Goal: Task Accomplishment & Management: Manage account settings

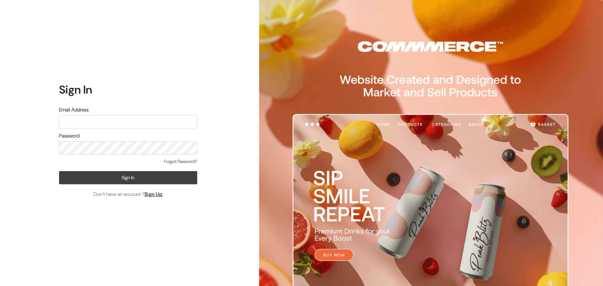
type input "care.jwvogue@gmail.com"
click at [117, 177] on button "Sign In" at bounding box center [128, 177] width 138 height 13
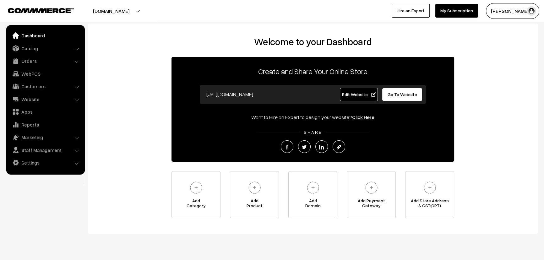
click at [102, 9] on button "[DOMAIN_NAME]" at bounding box center [111, 11] width 80 height 16
click at [34, 100] on link "Website" at bounding box center [45, 99] width 75 height 11
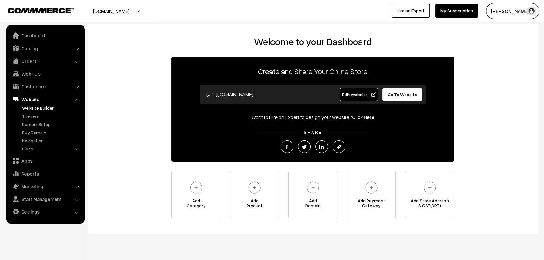
click at [34, 109] on link "Website Builder" at bounding box center [51, 108] width 62 height 7
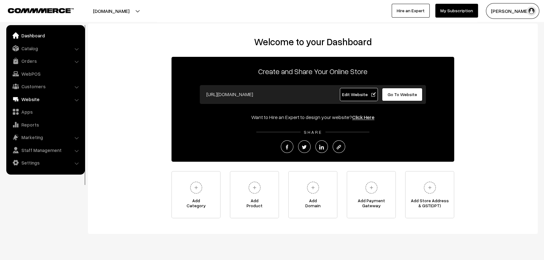
click at [37, 100] on link "Website" at bounding box center [45, 99] width 75 height 11
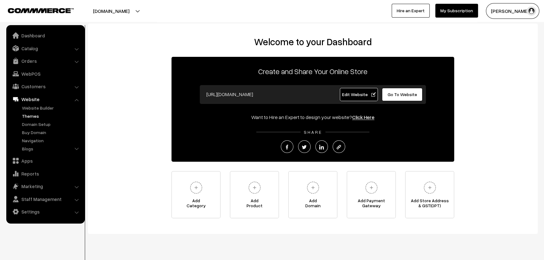
click at [36, 114] on link "Themes" at bounding box center [51, 116] width 62 height 7
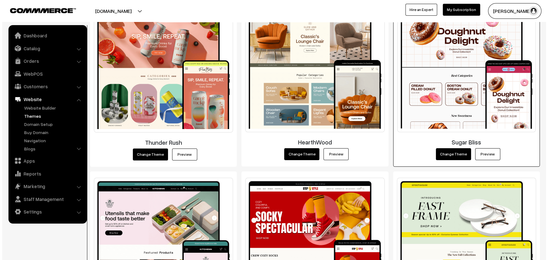
scroll to position [233, 0]
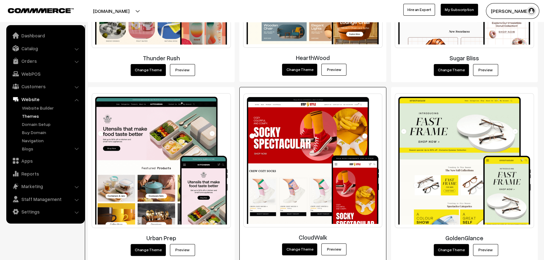
click at [307, 132] on img at bounding box center [312, 161] width 138 height 134
click at [296, 249] on button "Change Theme" at bounding box center [299, 249] width 35 height 12
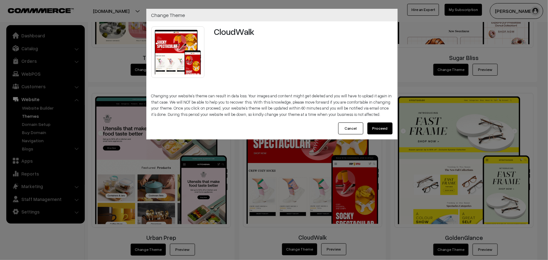
click at [377, 132] on button "Proceed" at bounding box center [379, 128] width 25 height 12
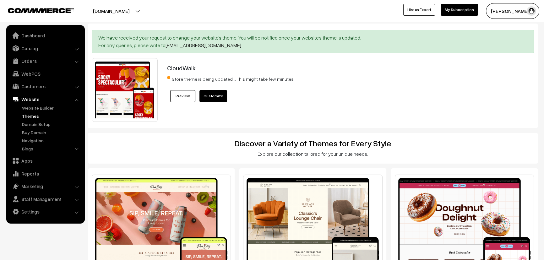
click at [213, 93] on link "Customize" at bounding box center [213, 96] width 28 height 12
